Goal: Register for event/course

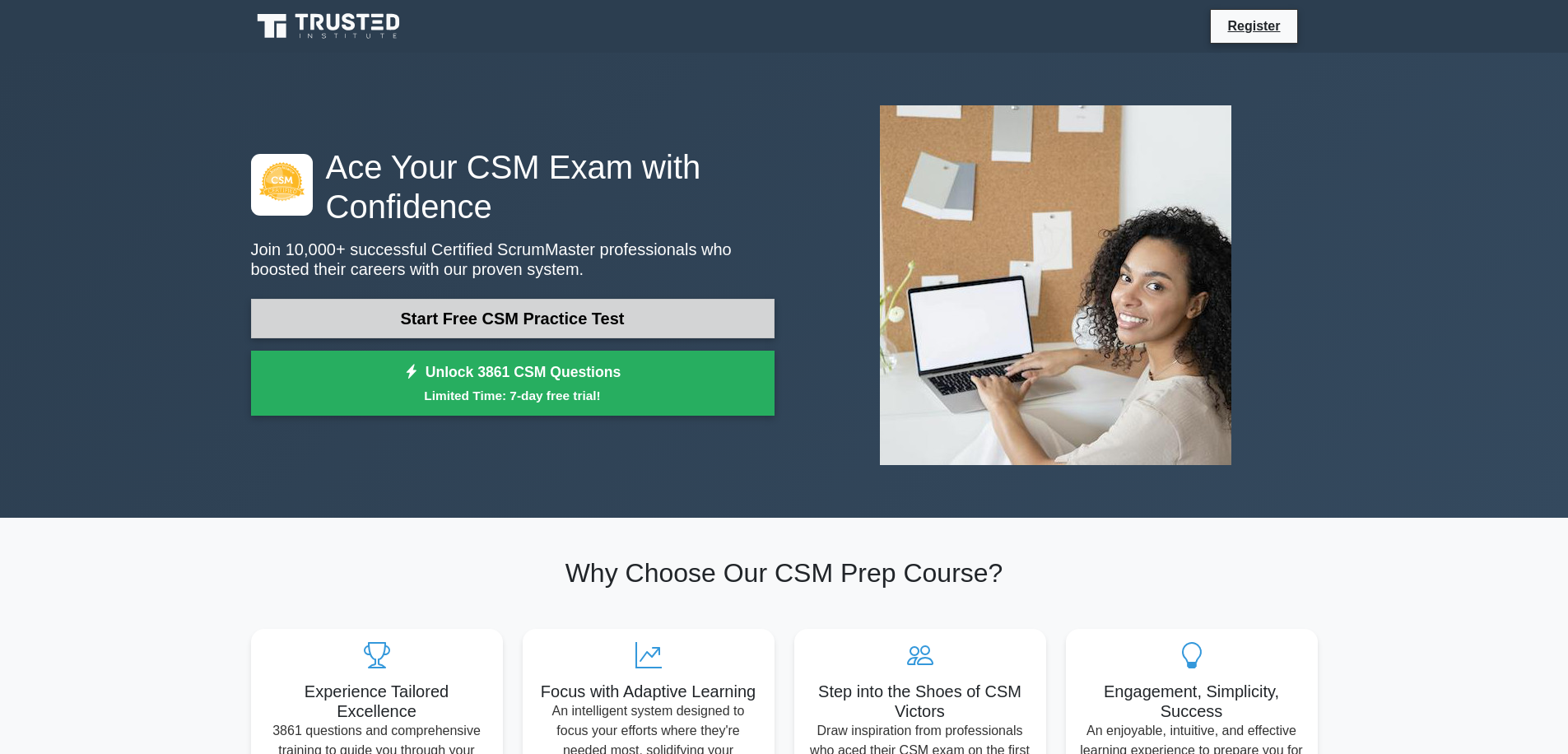
click at [518, 315] on link "Start Free CSM Practice Test" at bounding box center [512, 319] width 524 height 40
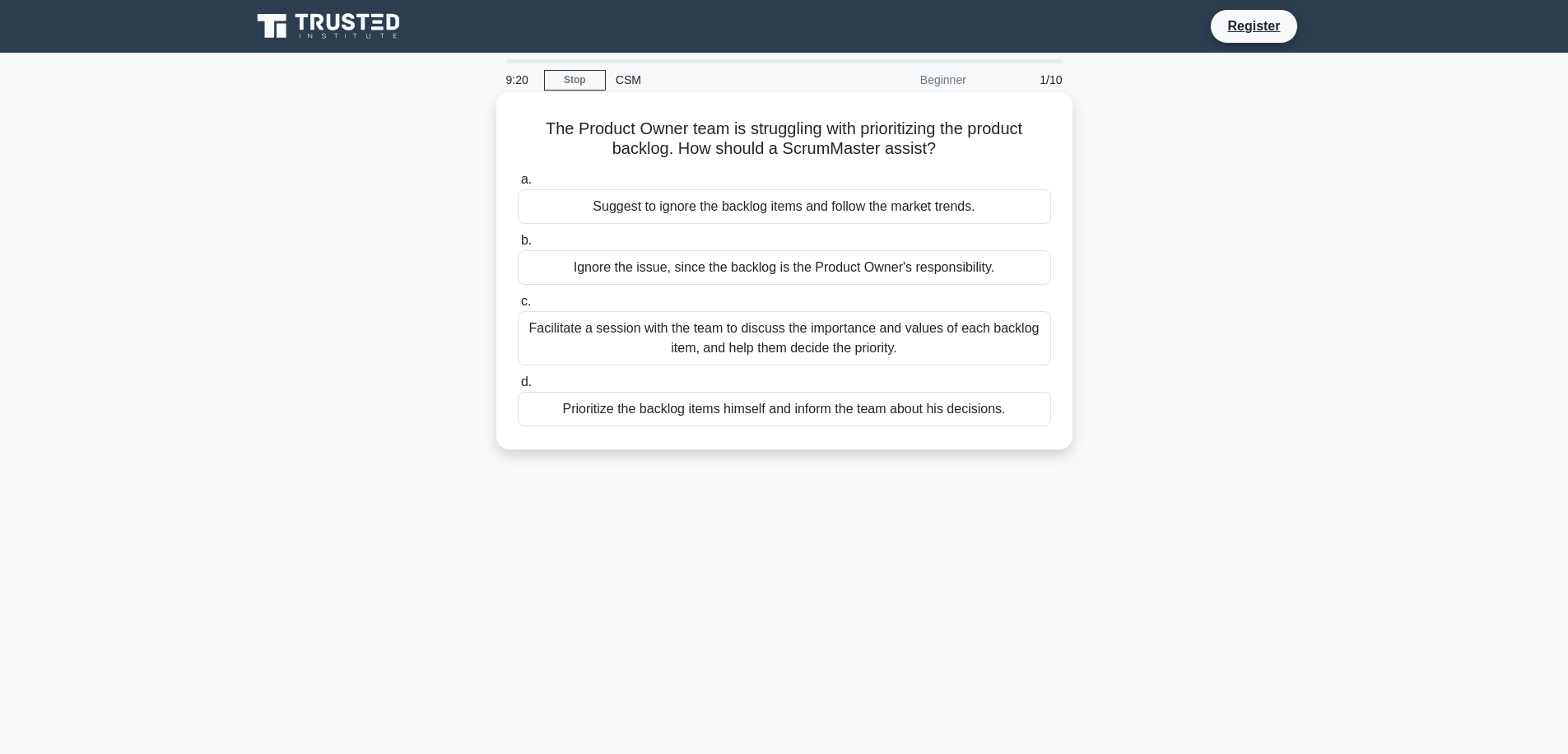
click at [709, 342] on div "Facilitate a session with the team to discuss the importance and values of each…" at bounding box center [784, 339] width 534 height 55
click at [518, 307] on input "c. Facilitate a session with the team to discuss the importance and values of e…" at bounding box center [518, 301] width 0 height 11
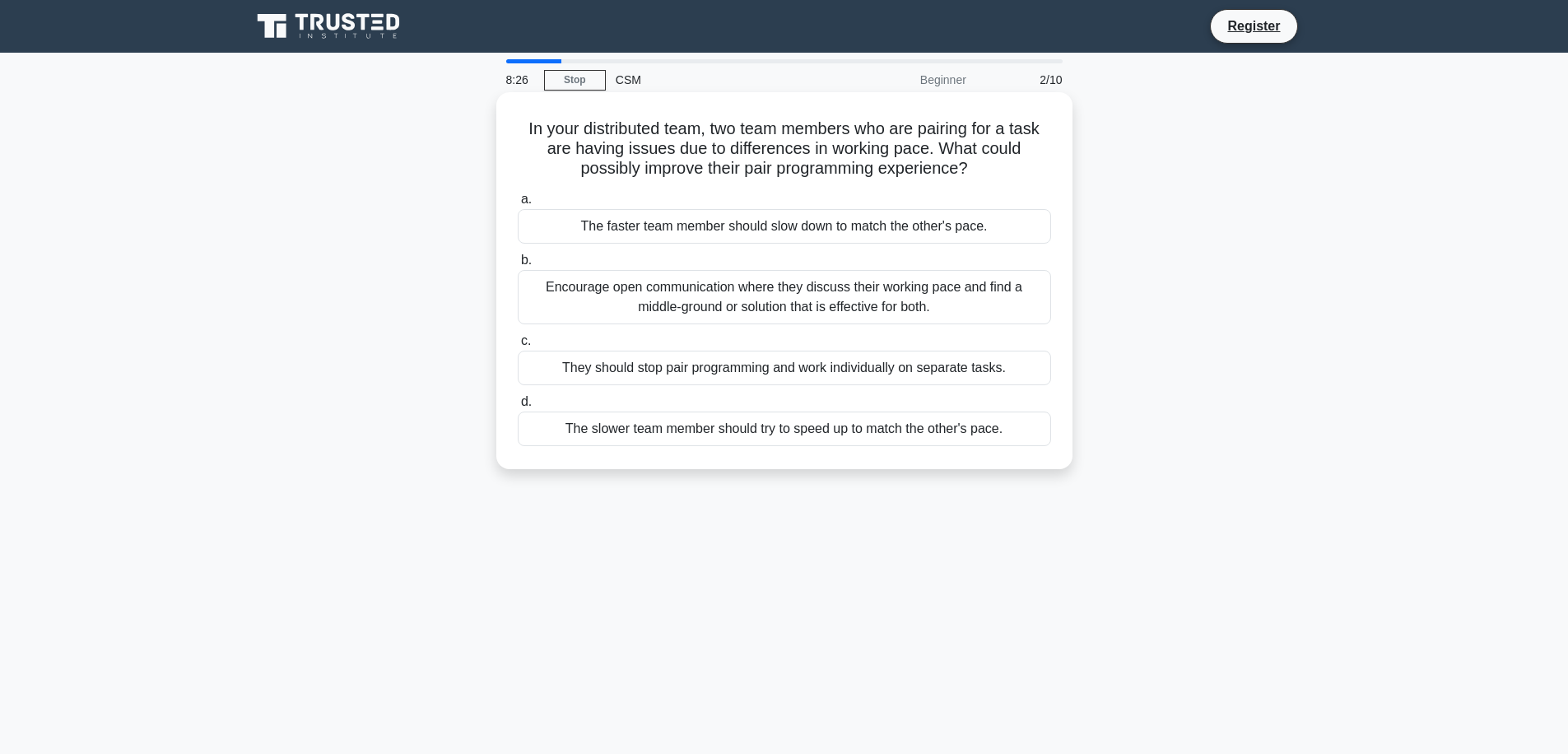
click at [694, 299] on div "Encourage open communication where they discuss their working pace and find a m…" at bounding box center [784, 297] width 534 height 55
click at [518, 266] on input "b. Encourage open communication where they discuss their working pace and find …" at bounding box center [518, 260] width 0 height 11
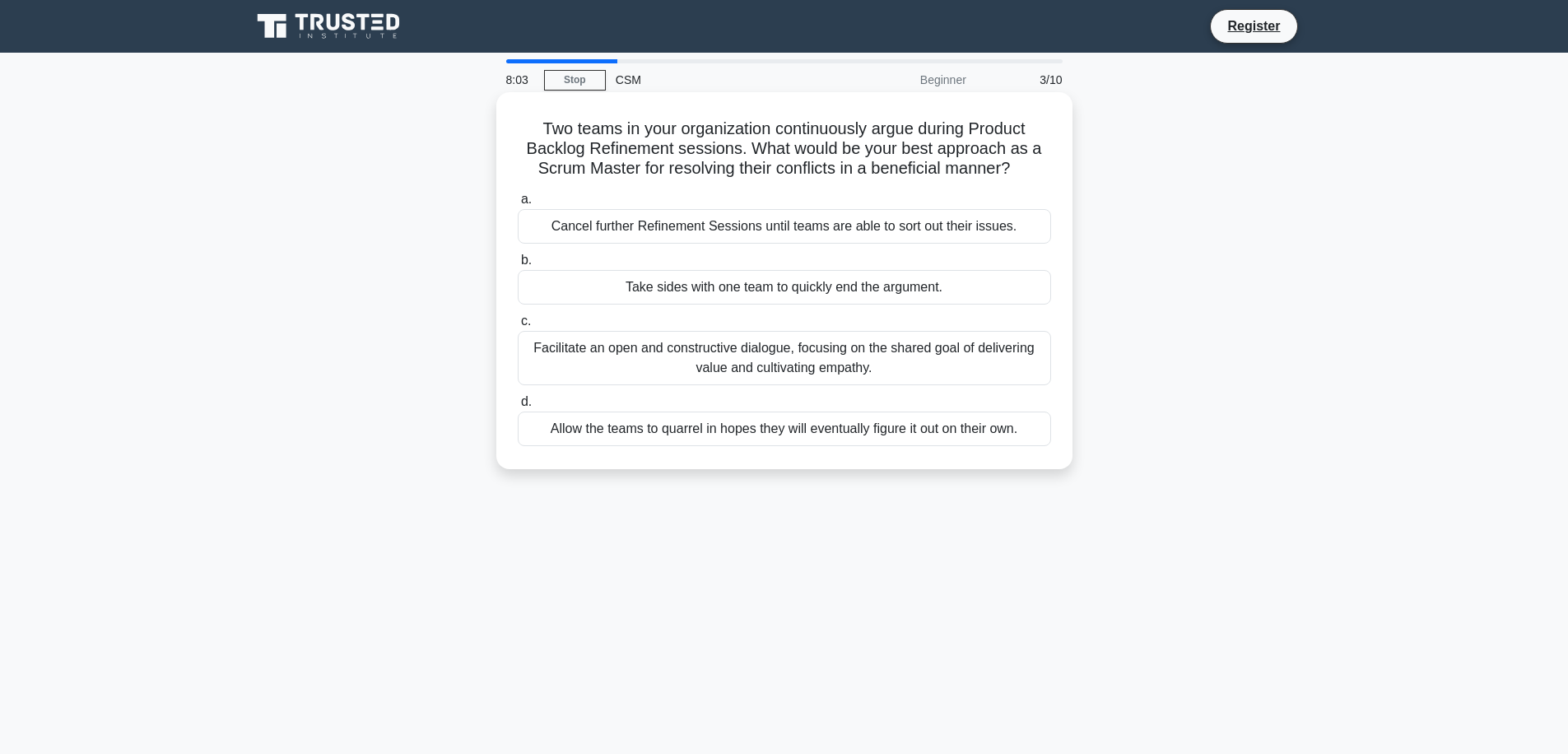
click at [771, 353] on div "Facilitate an open and constructive dialogue, focusing on the shared goal of de…" at bounding box center [784, 358] width 534 height 55
click at [518, 327] on input "c. Facilitate an open and constructive dialogue, focusing on the shared goal of…" at bounding box center [518, 321] width 0 height 11
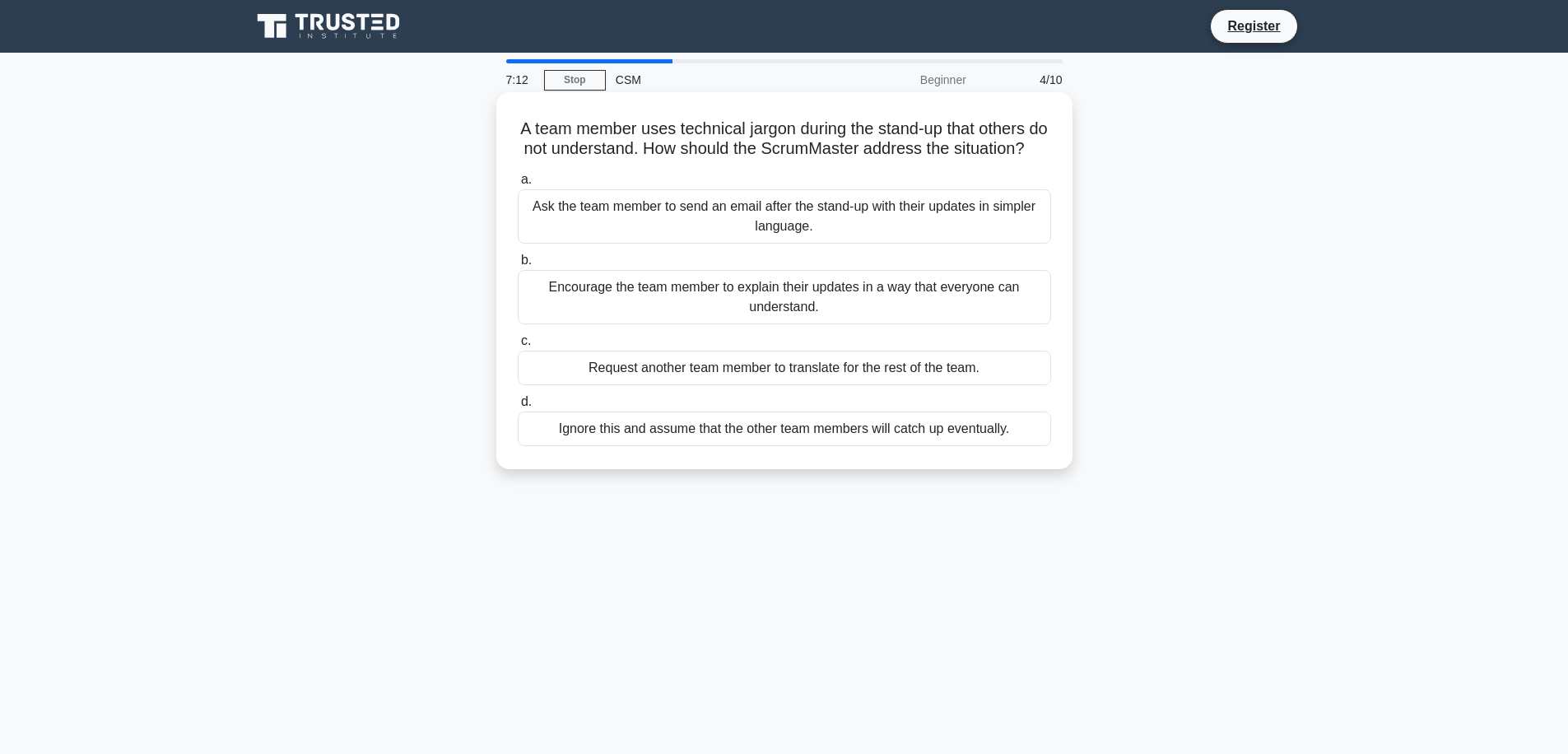
click at [842, 318] on div "Encourage the team member to explain their updates in a way that everyone can u…" at bounding box center [784, 297] width 534 height 55
click at [518, 266] on input "b. Encourage the team member to explain their updates in a way that everyone ca…" at bounding box center [518, 260] width 0 height 11
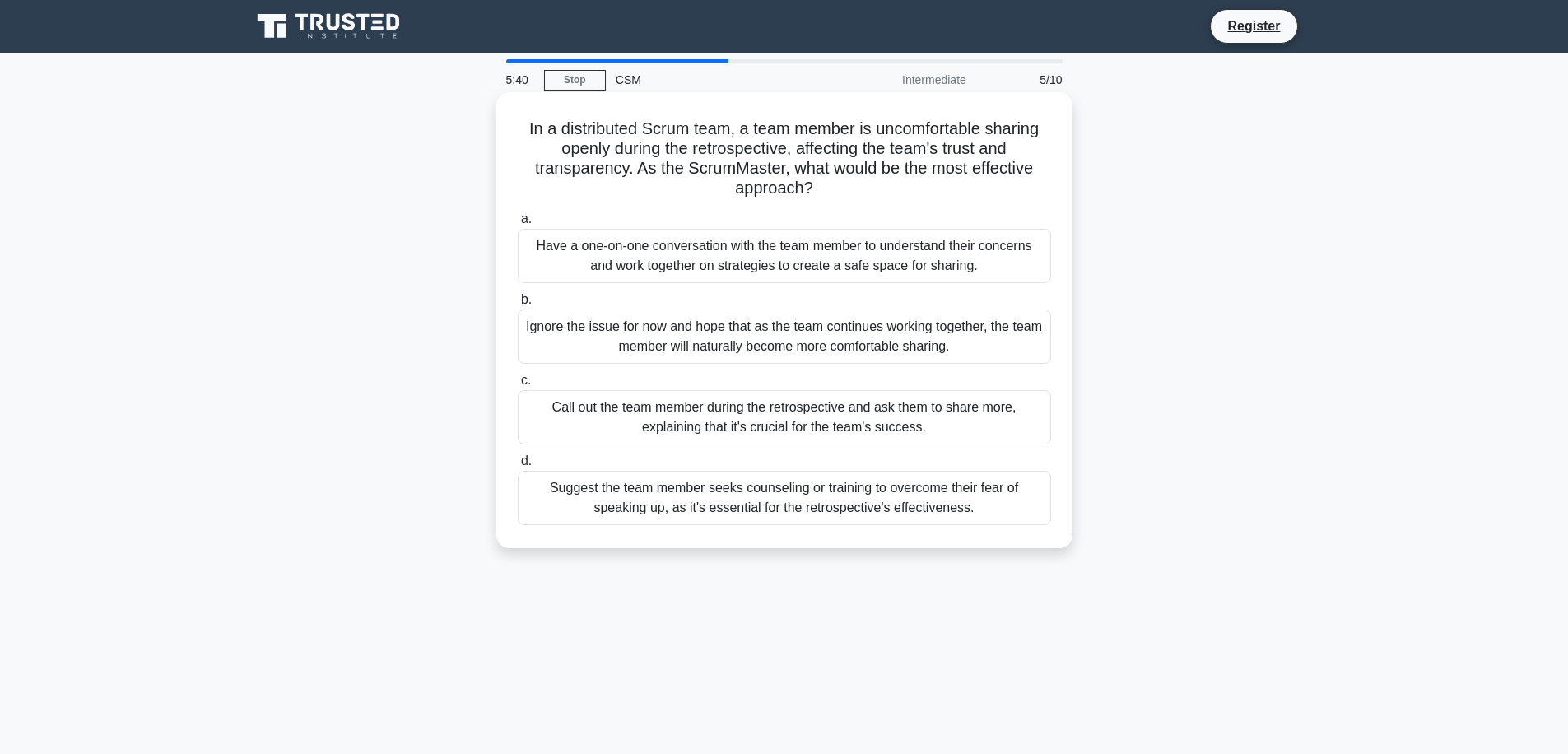
click at [870, 262] on div "Have a one-on-one conversation with the team member to understand their concern…" at bounding box center [784, 257] width 534 height 55
click at [518, 225] on input "a. Have a one-on-one conversation with the team member to understand their conc…" at bounding box center [518, 219] width 0 height 11
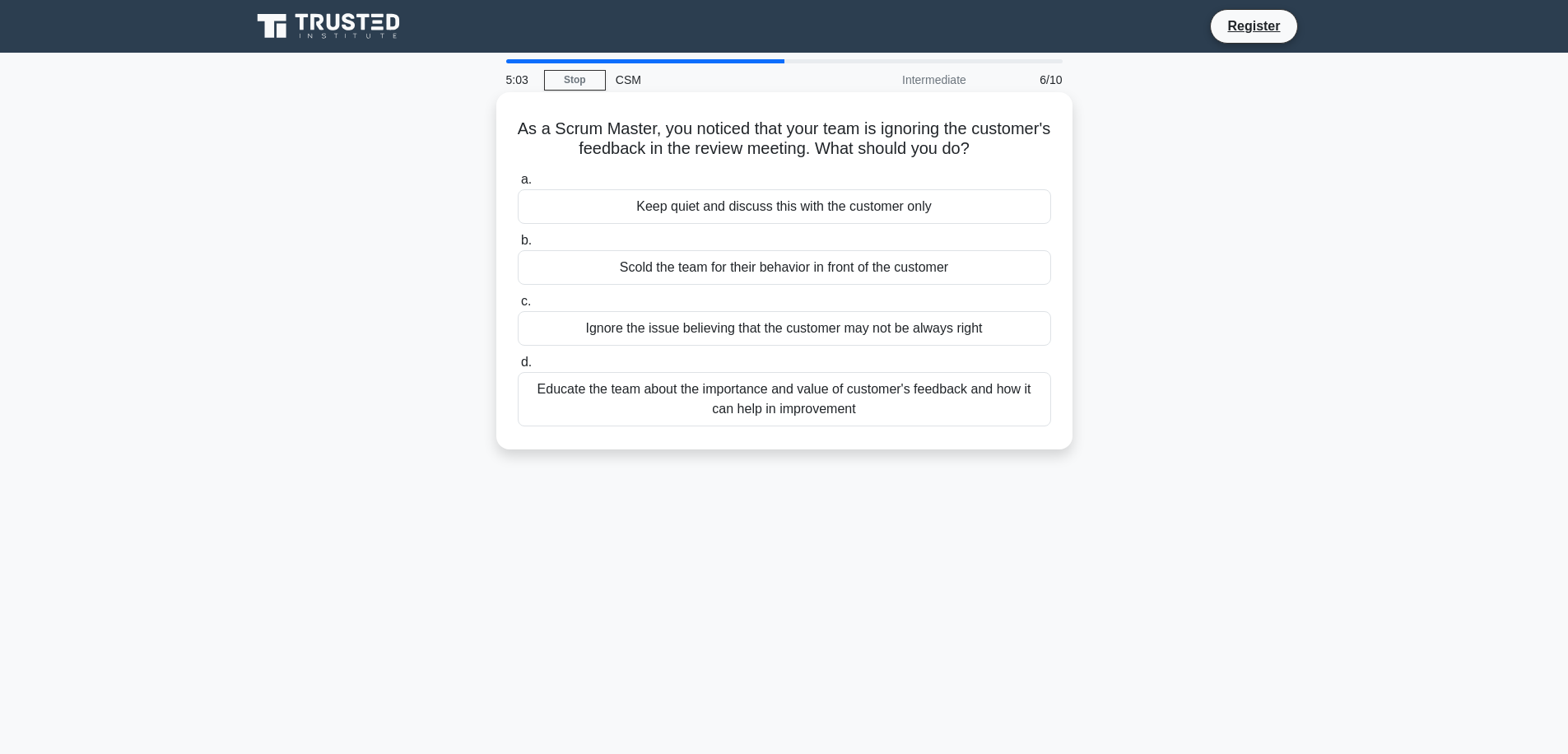
click at [839, 391] on div "Educate the team about the importance and value of customer's feedback and how …" at bounding box center [784, 400] width 534 height 55
click at [518, 368] on input "d. Educate the team about the importance and value of customer's feedback and h…" at bounding box center [518, 363] width 0 height 11
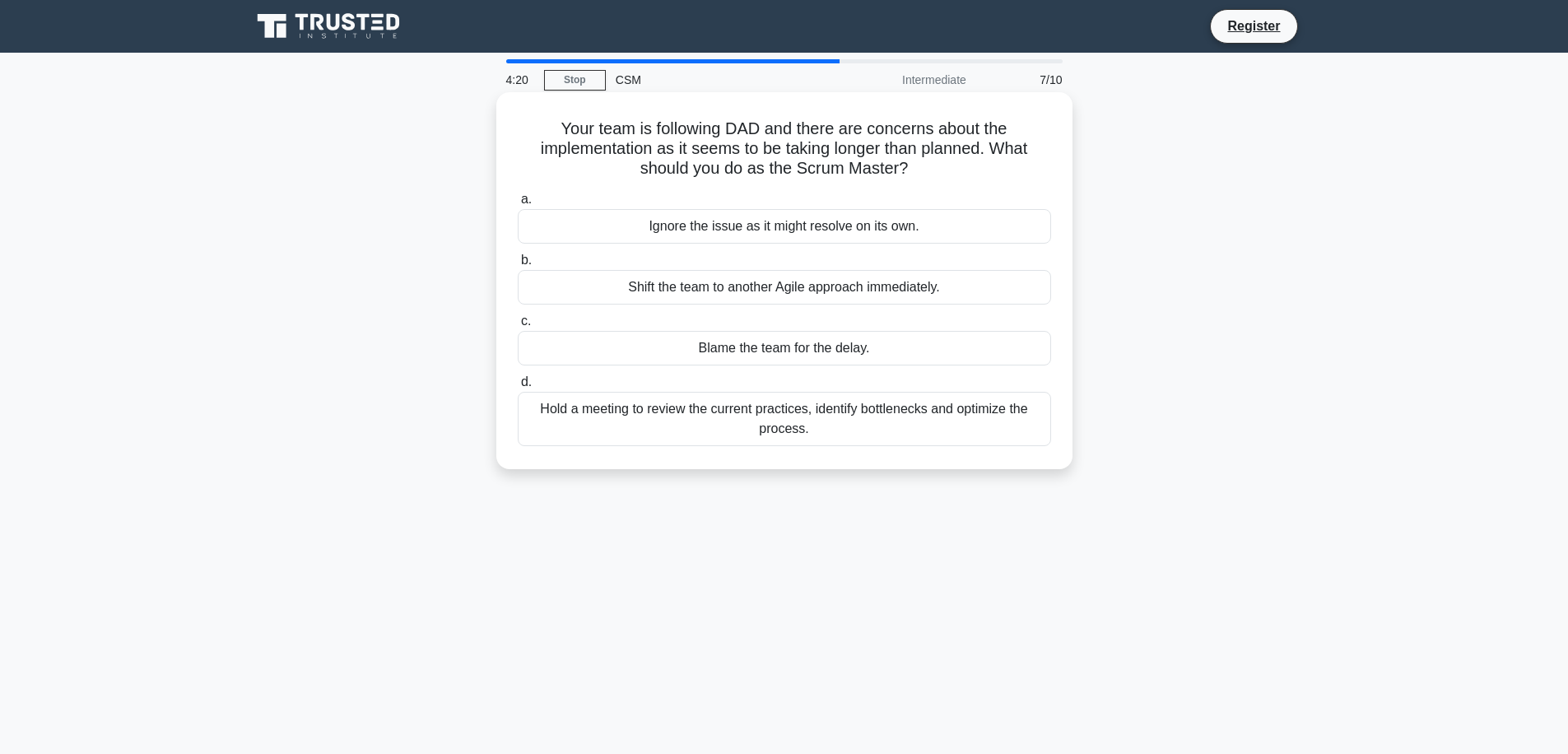
click at [668, 427] on div "Hold a meeting to review the current practices, identify bottlenecks and optimi…" at bounding box center [784, 419] width 534 height 55
click at [518, 388] on input "d. Hold a meeting to review the current practices, identify bottlenecks and opt…" at bounding box center [518, 382] width 0 height 11
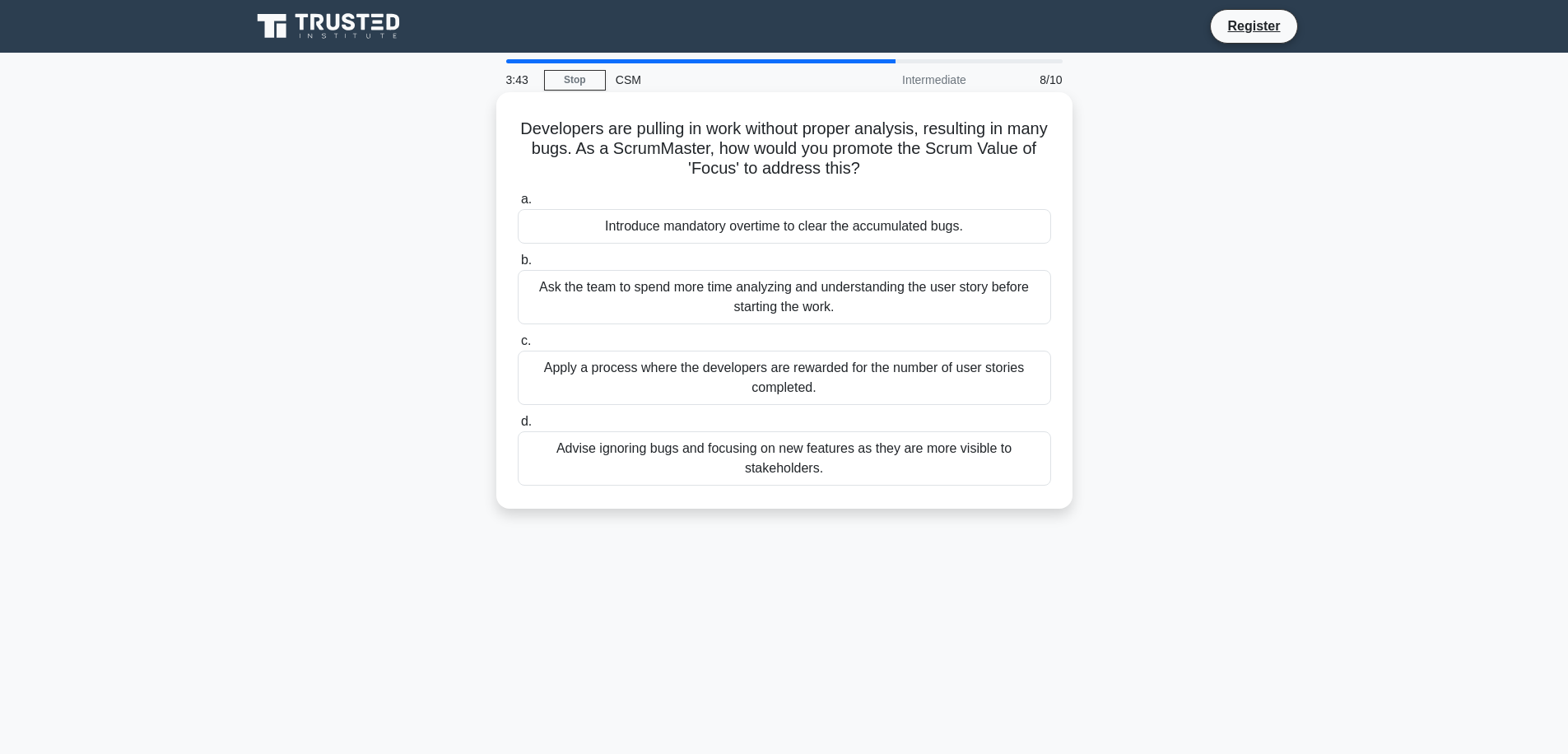
scroll to position [82, 0]
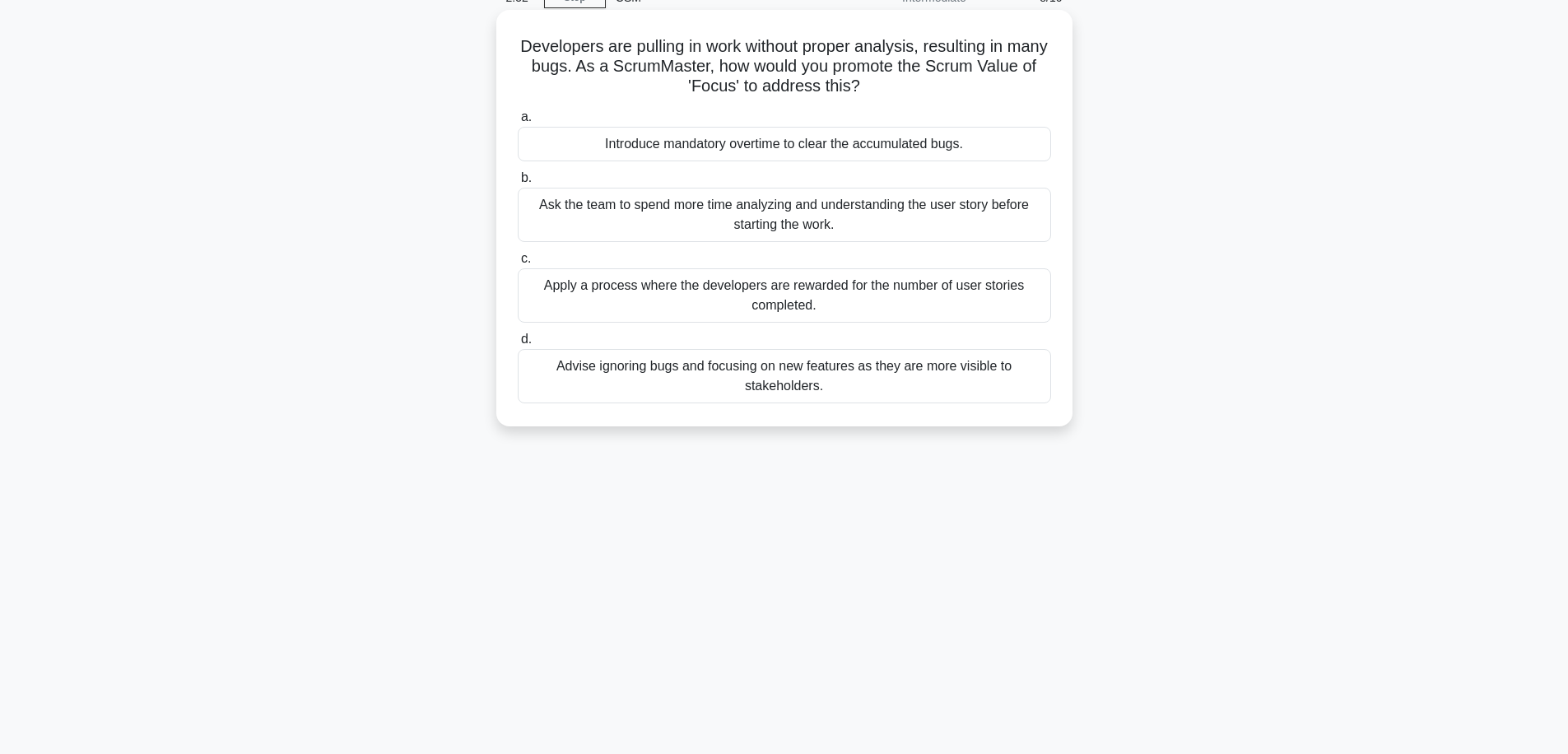
click at [681, 300] on div "Apply a process where the developers are rewarded for the number of user storie…" at bounding box center [784, 295] width 534 height 55
click at [518, 264] on input "c. Apply a process where the developers are rewarded for the number of user sto…" at bounding box center [518, 258] width 0 height 11
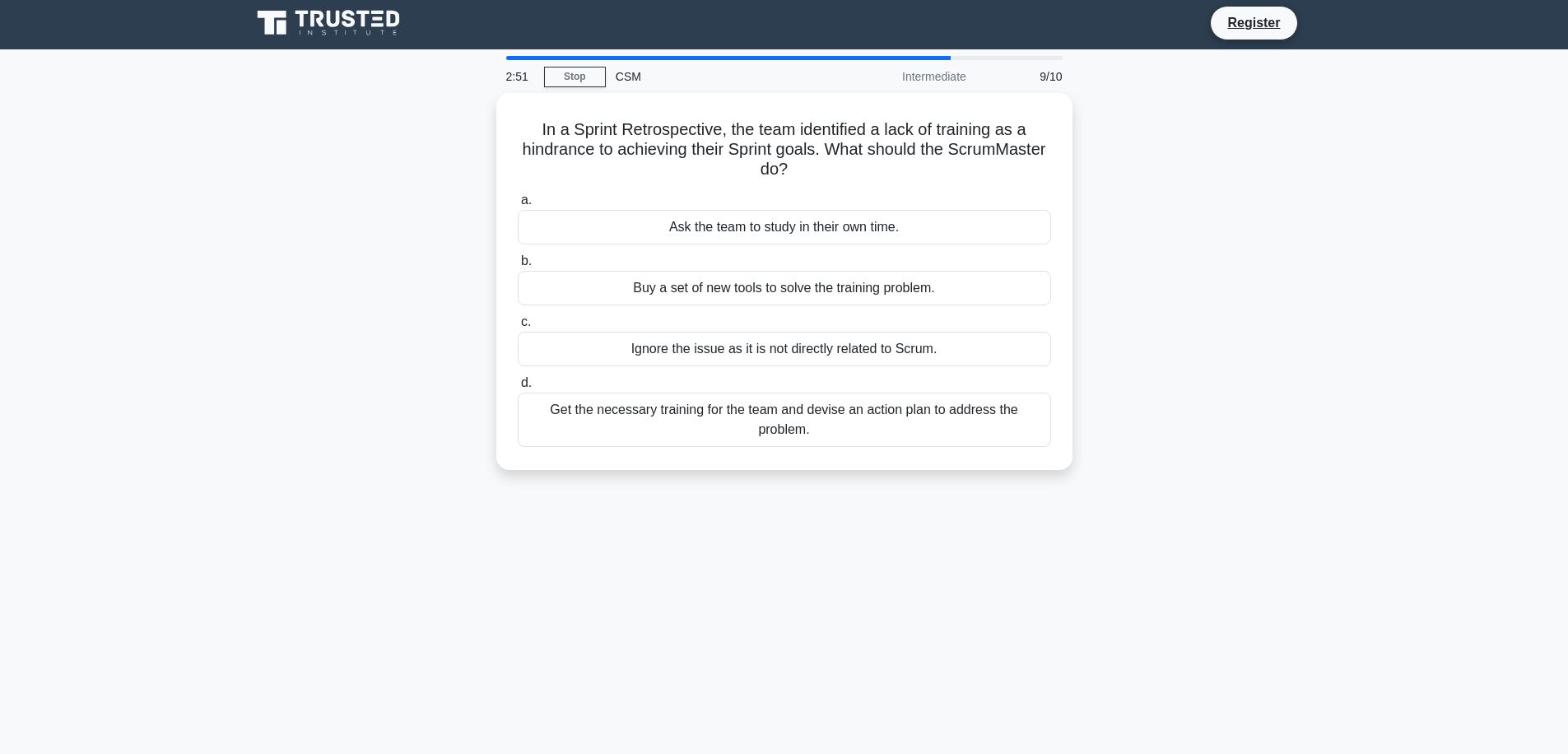
scroll to position [0, 0]
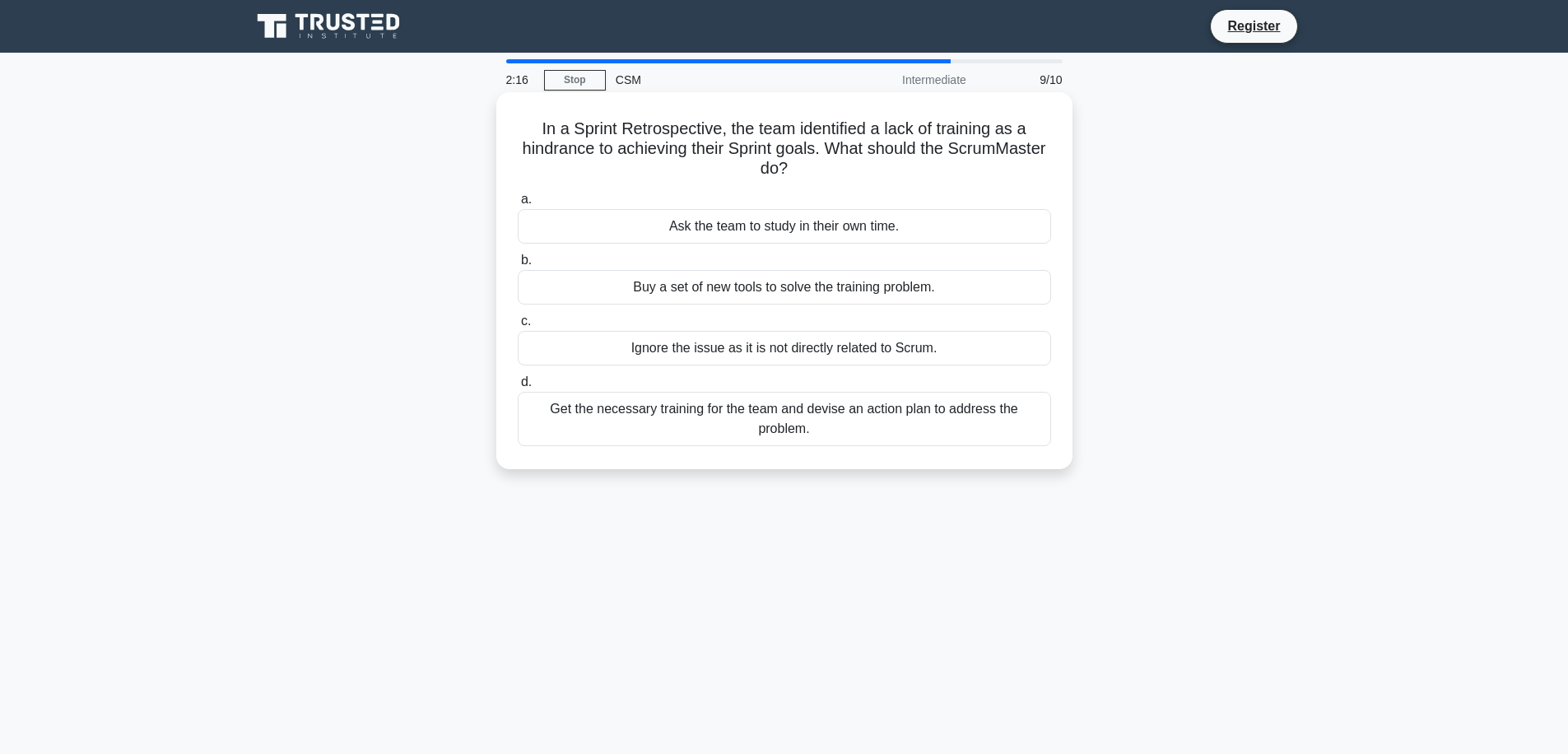
click at [710, 420] on div "Get the necessary training for the team and devise an action plan to address th…" at bounding box center [784, 419] width 534 height 55
click at [518, 388] on input "d. Get the necessary training for the team and devise an action plan to address…" at bounding box center [518, 382] width 0 height 11
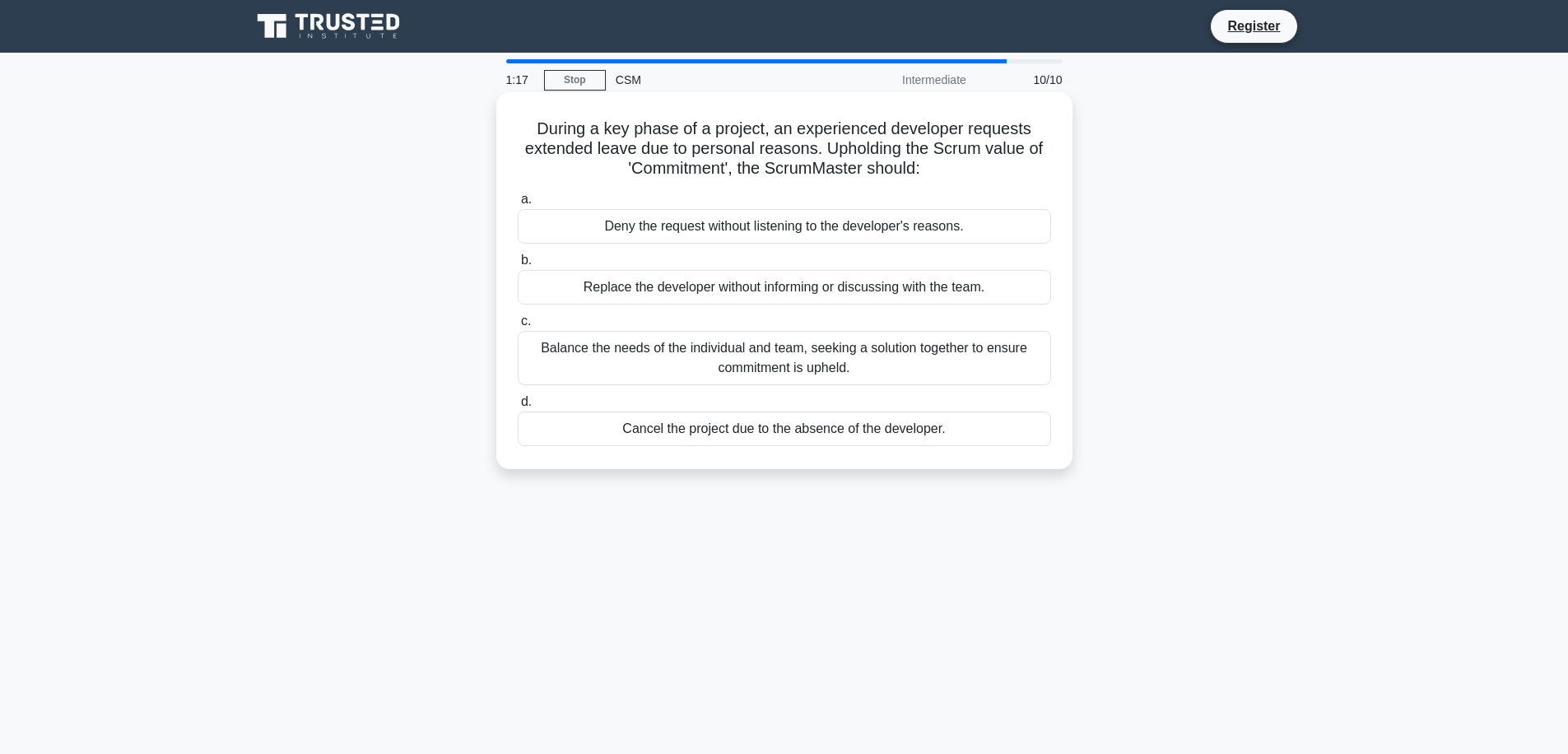
click at [647, 372] on div "Balance the needs of the individual and team, seeking a solution together to en…" at bounding box center [784, 358] width 534 height 55
click at [518, 327] on input "c. Balance the needs of the individual and team, seeking a solution together to…" at bounding box center [518, 321] width 0 height 11
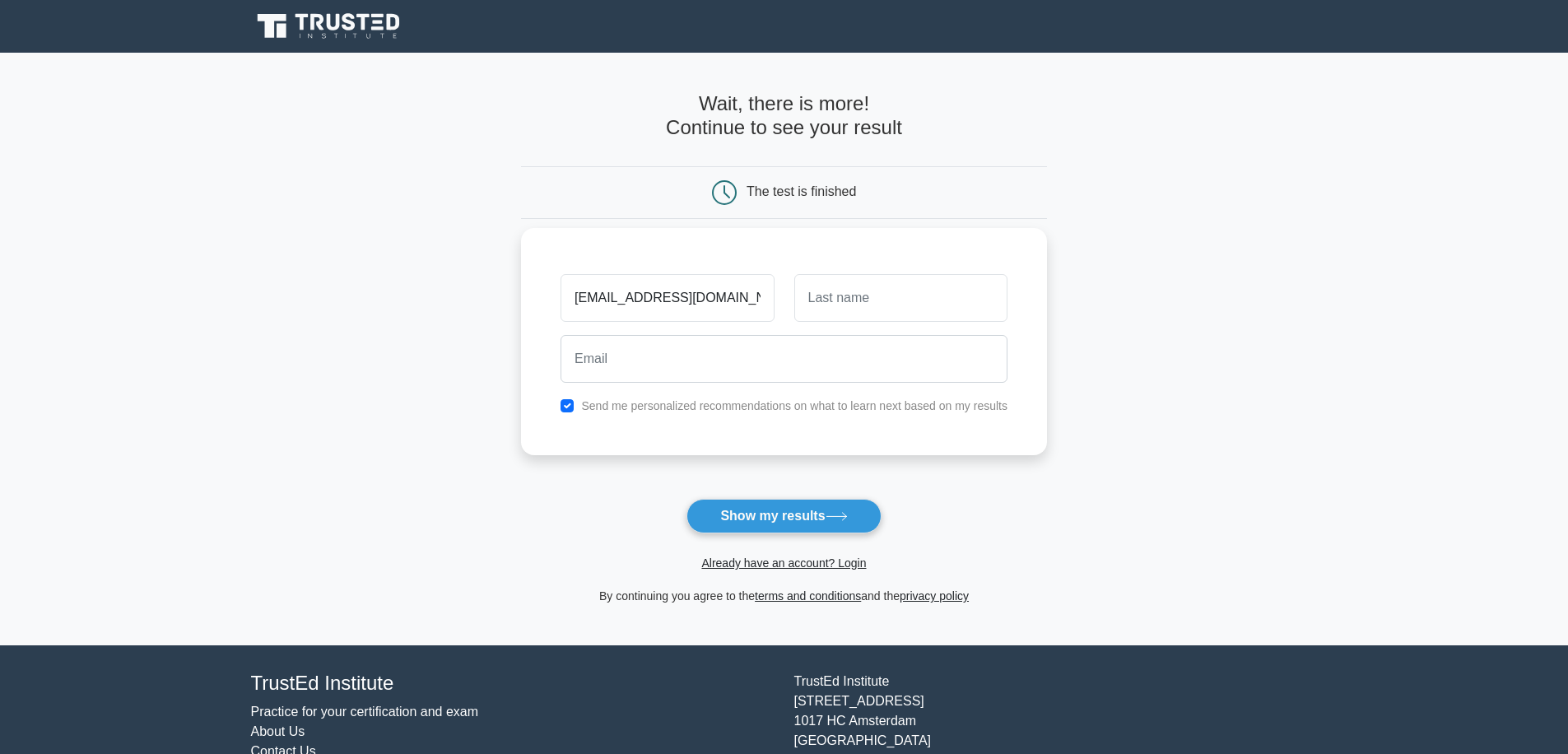
drag, startPoint x: 735, startPoint y: 294, endPoint x: 574, endPoint y: 294, distance: 161.0
click at [574, 294] on input "besmamardassi@yahoo.fr" at bounding box center [667, 298] width 213 height 48
type input "besmamardassi@yahoo.fr"
click at [631, 366] on input "email" at bounding box center [784, 359] width 447 height 48
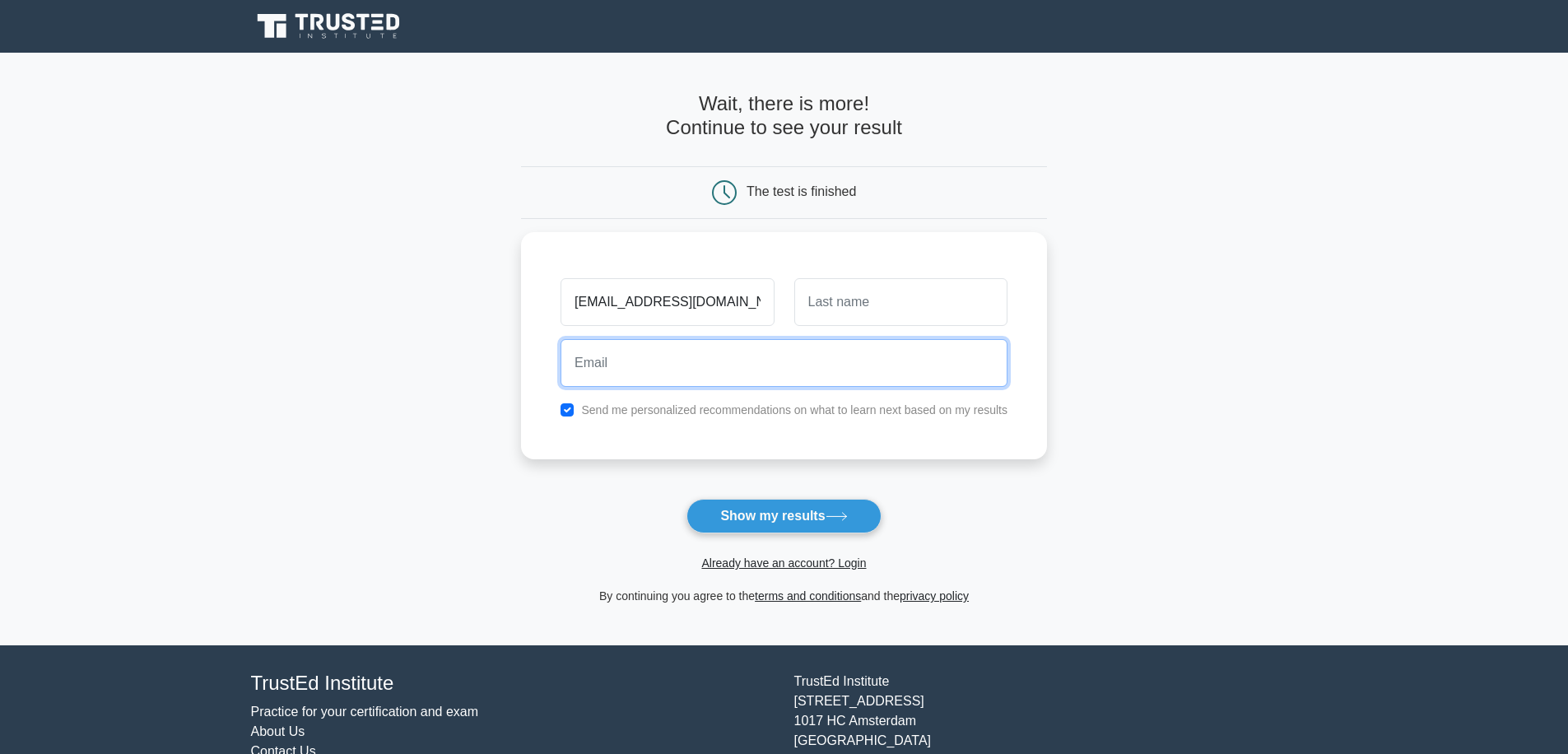
paste input "besmamardassi@yahoo.fr"
type input "besmamardassi@yahoo.fr"
drag, startPoint x: 741, startPoint y: 358, endPoint x: 568, endPoint y: 370, distance: 173.4
click at [568, 370] on input "besmamardassi@yahoo.fr" at bounding box center [784, 359] width 447 height 48
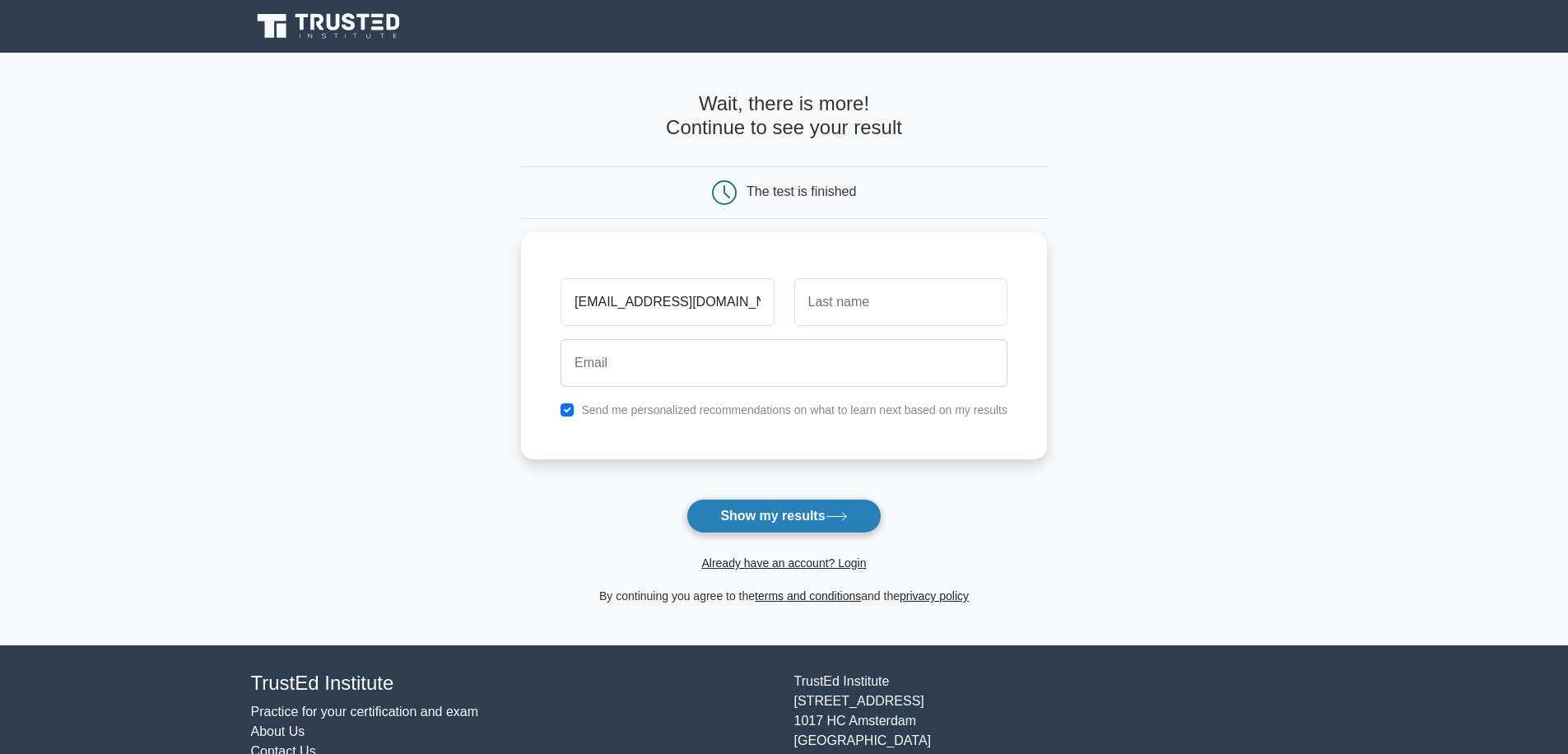
click at [752, 512] on button "Show my results" at bounding box center [784, 516] width 194 height 35
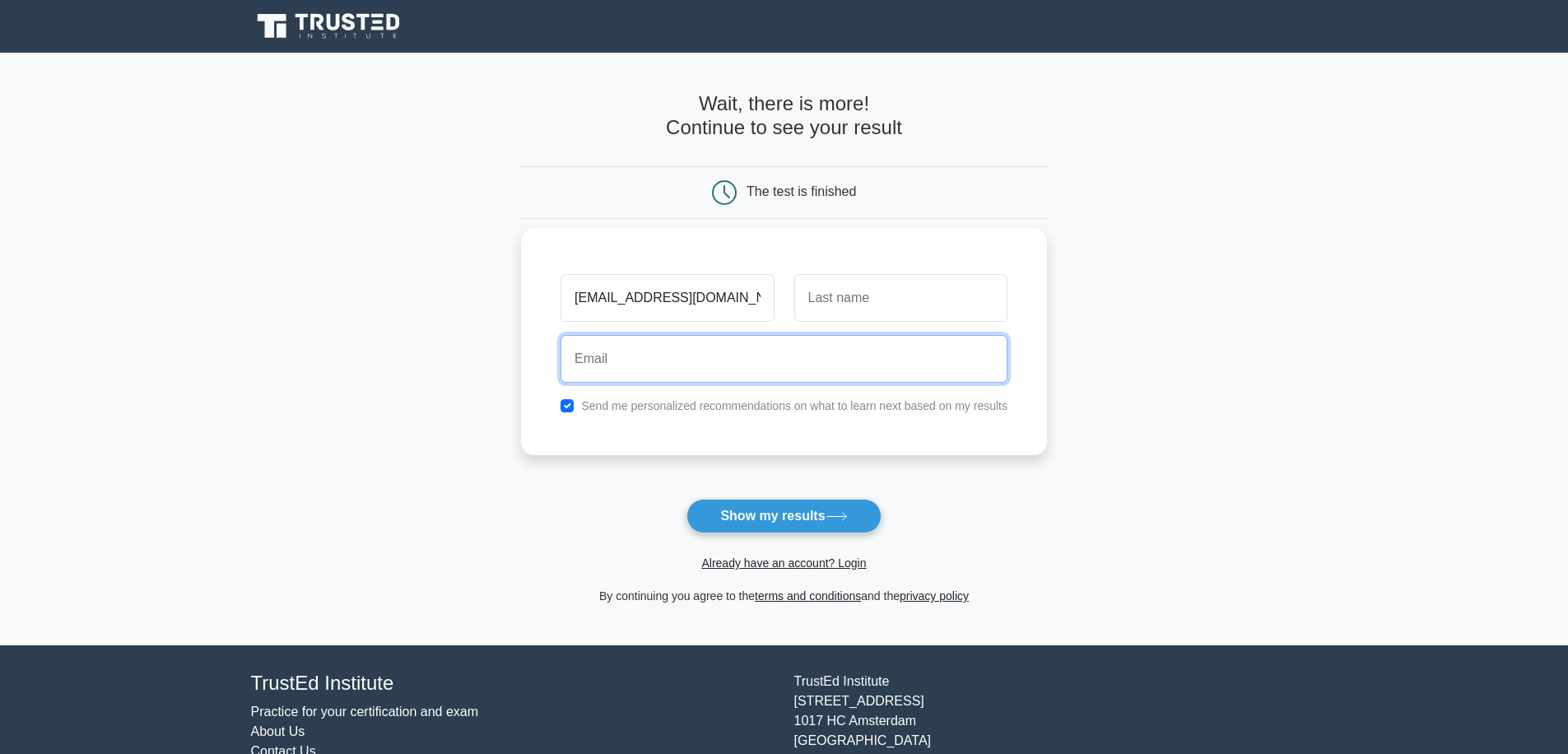
click at [635, 370] on input "email" at bounding box center [784, 359] width 447 height 48
type input "besmamardassi@yahoo.fr"
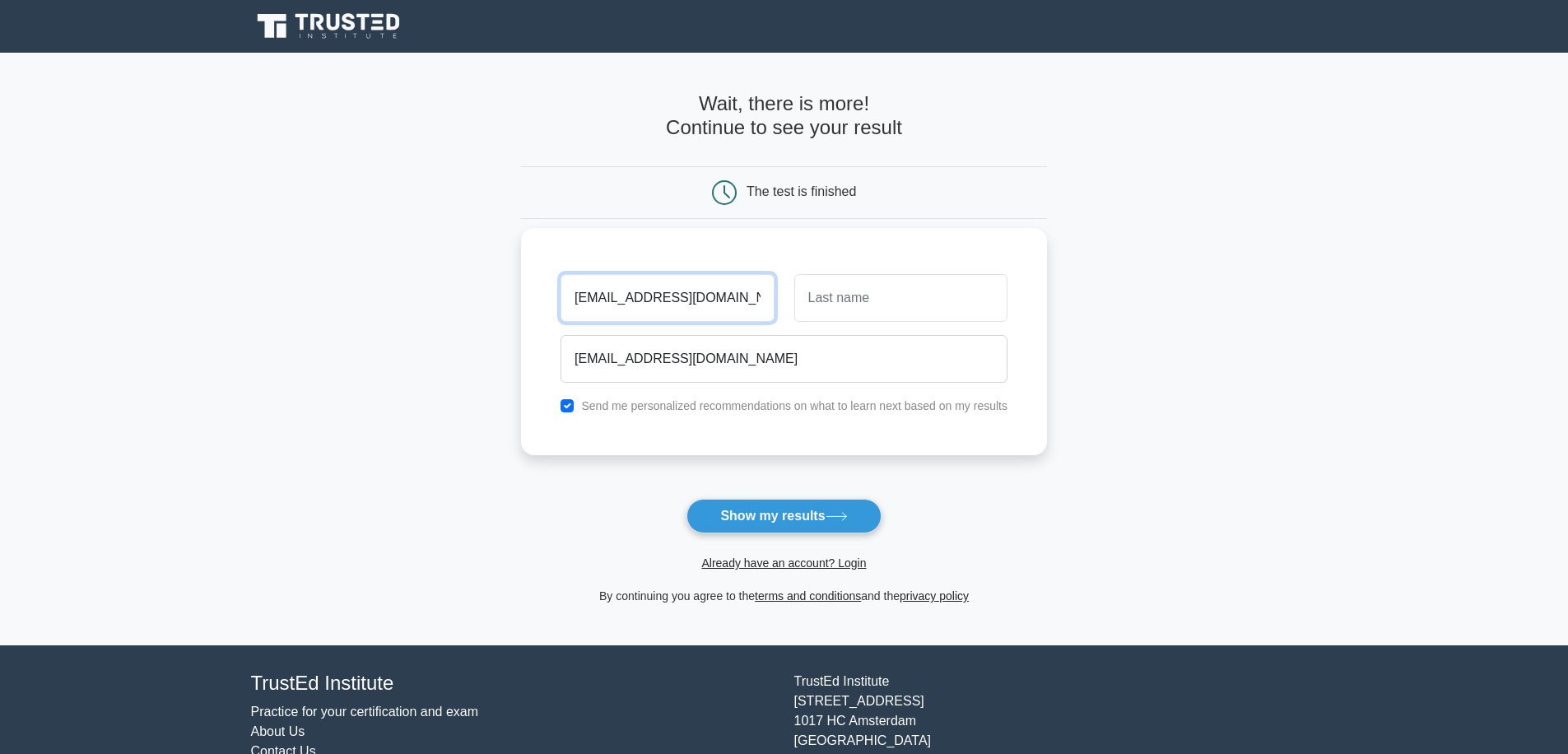
drag, startPoint x: 609, startPoint y: 304, endPoint x: 647, endPoint y: 297, distance: 38.6
click at [609, 303] on input "besmamardassi@yahoo.fr" at bounding box center [667, 298] width 213 height 48
drag, startPoint x: 743, startPoint y: 293, endPoint x: 535, endPoint y: 293, distance: 208.0
click at [535, 293] on div "besmamardassi@yahoo.fr besmamardassi@yahoo.fr Send me personalized recommendati…" at bounding box center [784, 342] width 526 height 228
type input "Besma"
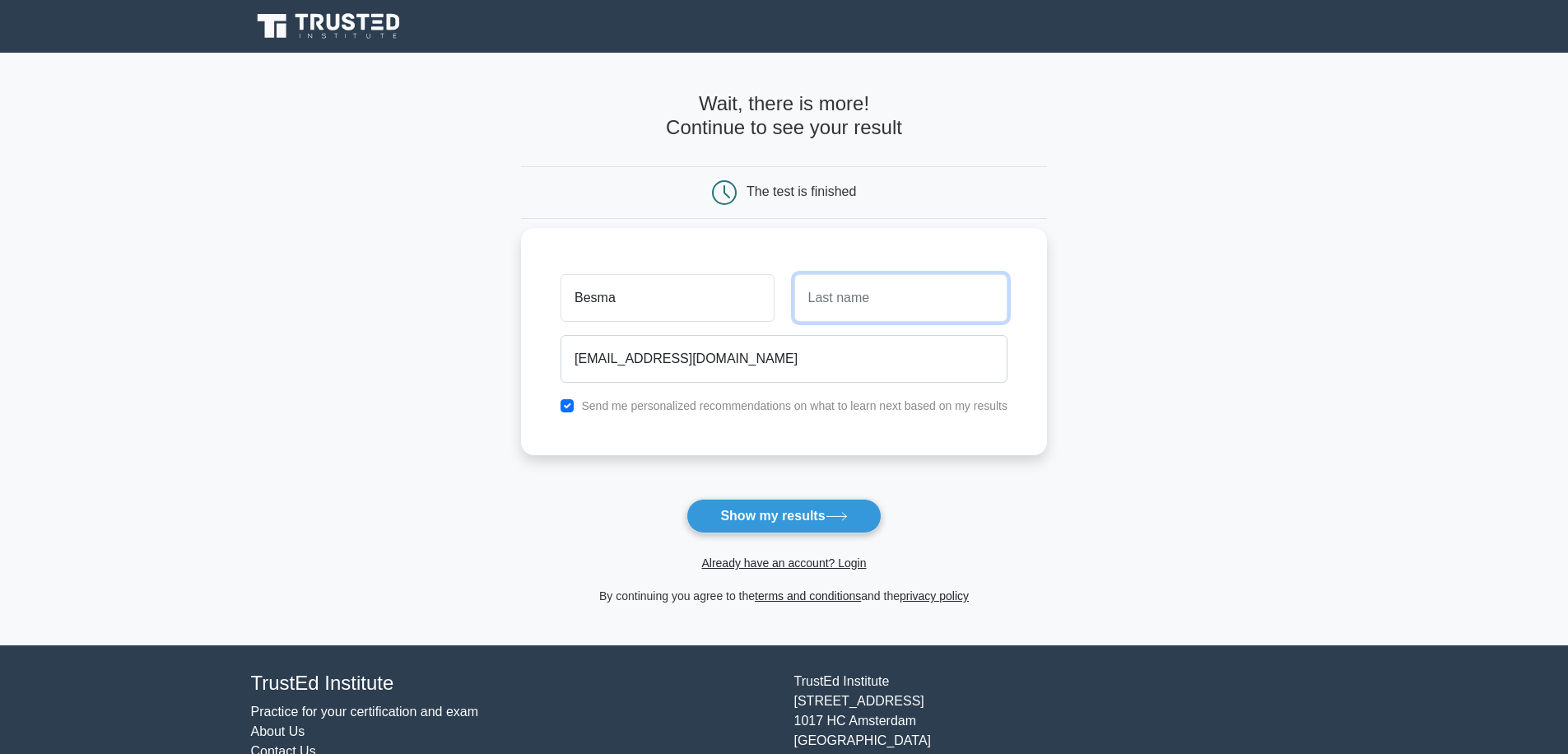
click at [872, 292] on input "text" at bounding box center [901, 298] width 213 height 48
type input "Mardassi"
